Goal: Transaction & Acquisition: Subscribe to service/newsletter

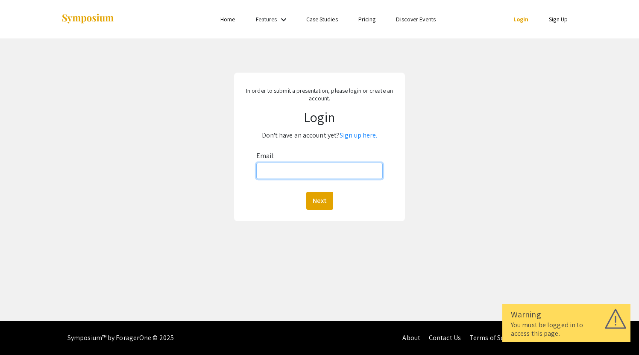
click at [302, 170] on input "Email:" at bounding box center [319, 171] width 126 height 16
click at [357, 133] on link "Sign up here." at bounding box center [359, 135] width 38 height 9
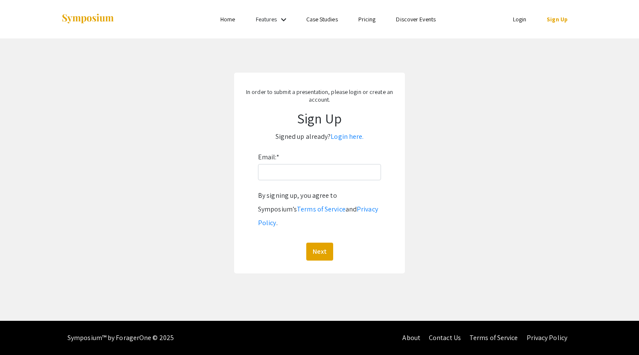
click at [308, 182] on div "Email: * By signing up, you agree to Symposium’s Terms of Service and Privacy P…" at bounding box center [319, 205] width 123 height 110
click at [300, 176] on input "Email: *" at bounding box center [319, 172] width 123 height 16
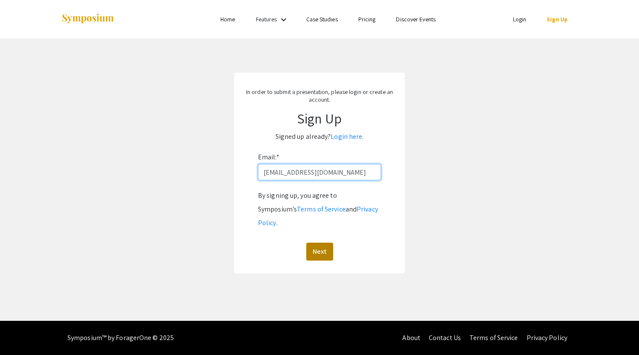
type input "[EMAIL_ADDRESS][DOMAIN_NAME]"
click at [307, 243] on button "Next" at bounding box center [319, 252] width 27 height 18
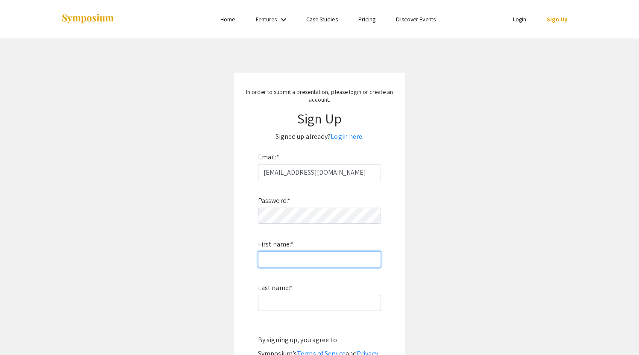
click at [309, 261] on input "First name: *" at bounding box center [319, 259] width 123 height 16
type input "Ji"
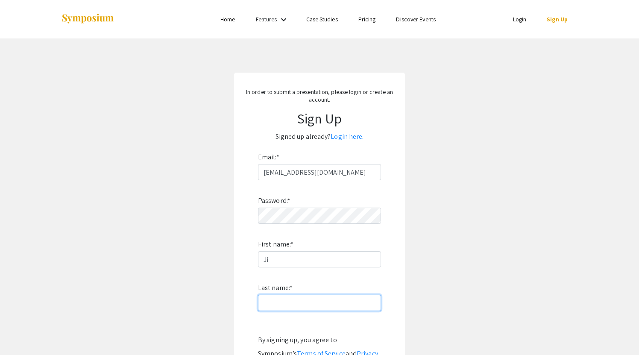
click at [307, 302] on input "Last name: *" at bounding box center [319, 303] width 123 height 16
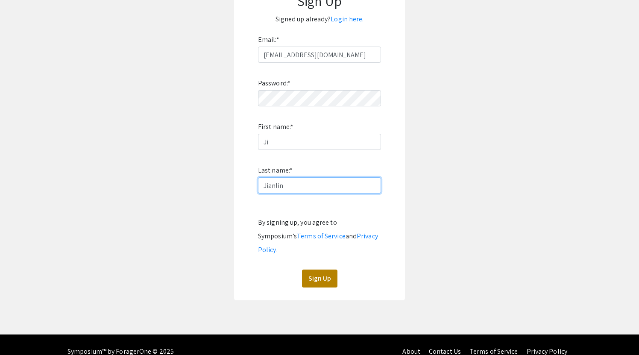
type input "Jianlin"
click at [318, 270] on button "Sign Up" at bounding box center [319, 279] width 35 height 18
